Goal: Task Accomplishment & Management: Use online tool/utility

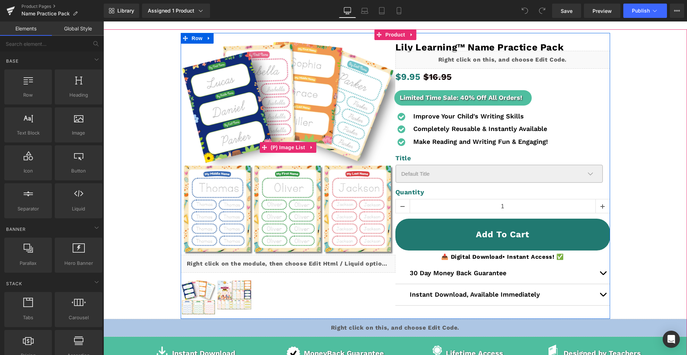
scroll to position [53, 0]
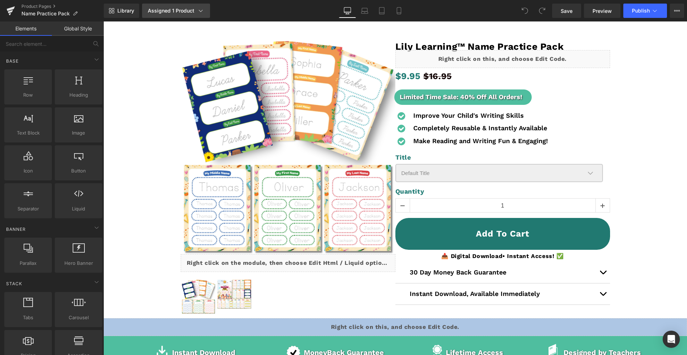
click at [199, 12] on icon at bounding box center [200, 10] width 7 height 7
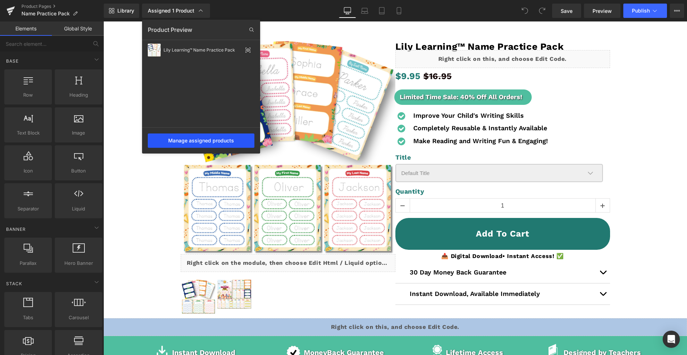
click at [210, 142] on div "Manage assigned products" at bounding box center [201, 140] width 107 height 14
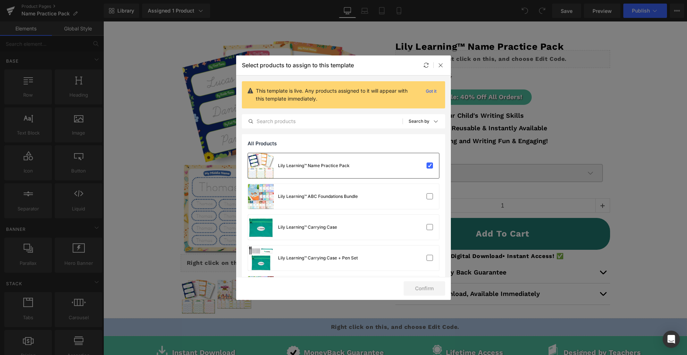
click at [295, 162] on div "Lily Learning™ Name Practice Pack" at bounding box center [299, 165] width 102 height 25
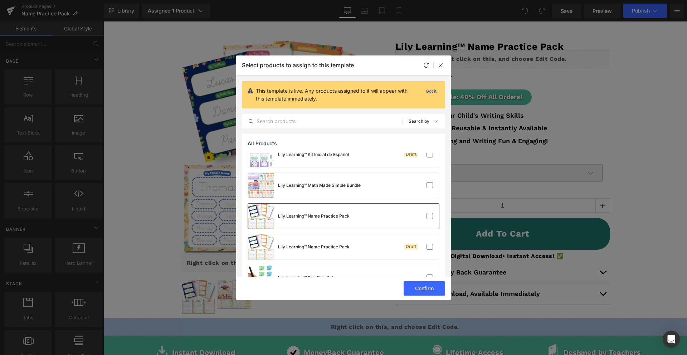
scroll to position [258, 0]
click at [308, 240] on div "Lily Learning™ Name Practice Pack" at bounding box center [299, 245] width 102 height 25
click at [421, 290] on button "Confirm" at bounding box center [424, 288] width 41 height 14
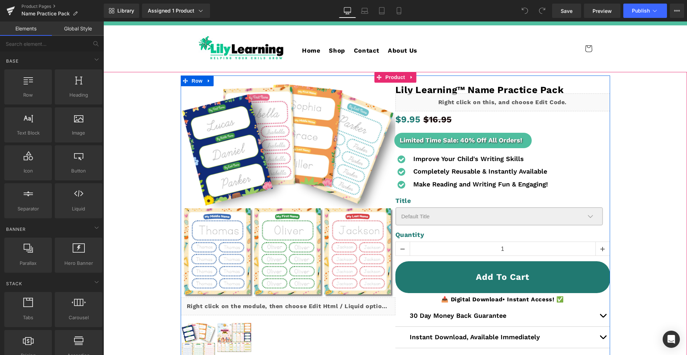
scroll to position [0, 0]
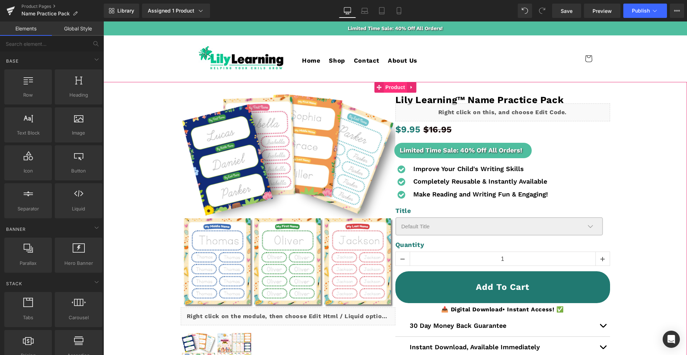
click at [394, 87] on span "Product" at bounding box center [394, 87] width 23 height 11
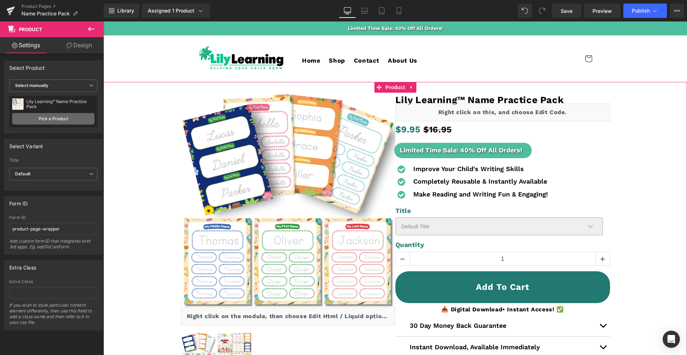
click at [62, 121] on link "Pick a Product" at bounding box center [53, 118] width 82 height 11
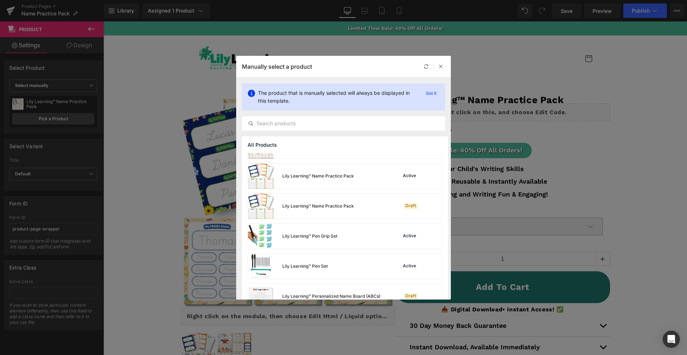
scroll to position [294, 0]
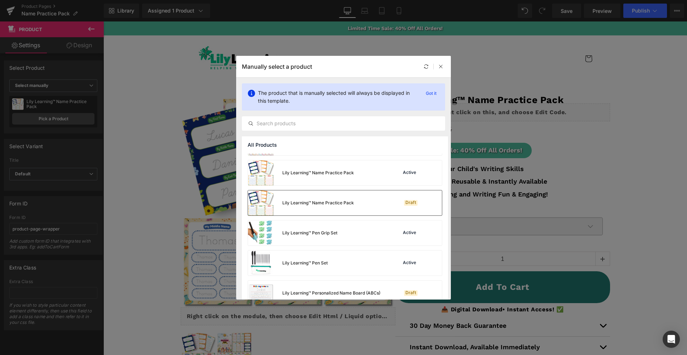
click at [342, 207] on div "Lily Learning™ Name Practice Pack" at bounding box center [301, 202] width 106 height 25
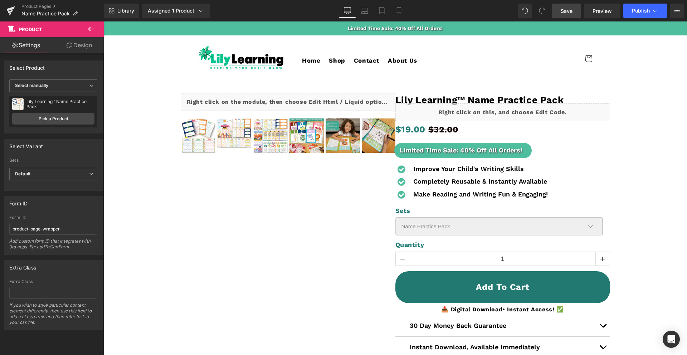
drag, startPoint x: 573, startPoint y: 12, endPoint x: 575, endPoint y: 16, distance: 5.0
click at [573, 12] on link "Save" at bounding box center [566, 11] width 29 height 14
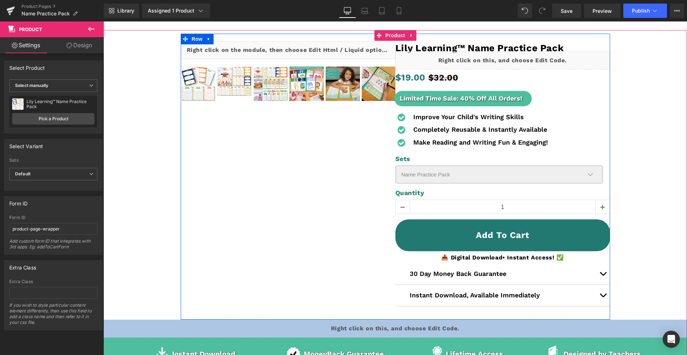
scroll to position [52, 0]
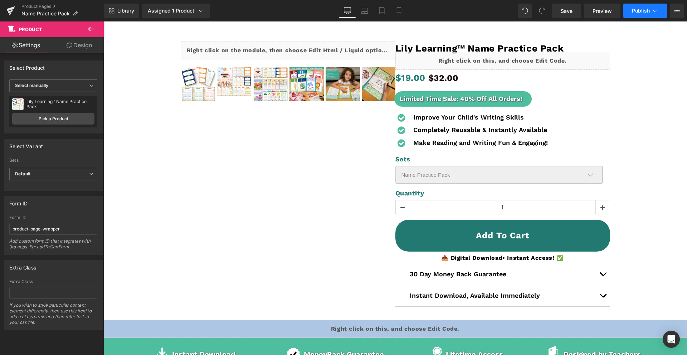
click at [635, 12] on span "Publish" at bounding box center [641, 11] width 18 height 6
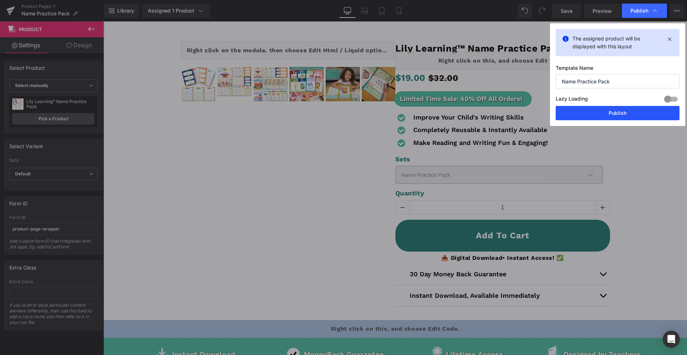
click at [613, 109] on button "Publish" at bounding box center [618, 113] width 124 height 14
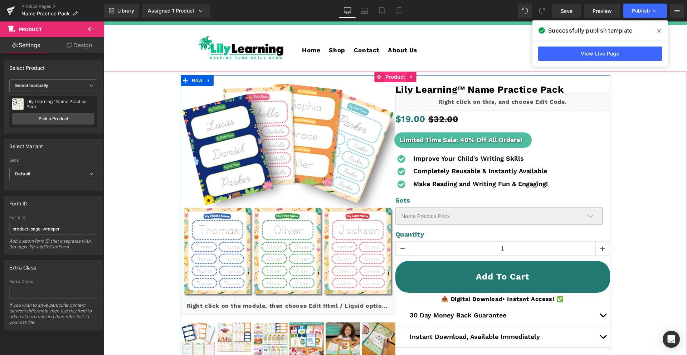
scroll to position [0, 0]
